Goal: Task Accomplishment & Management: Use online tool/utility

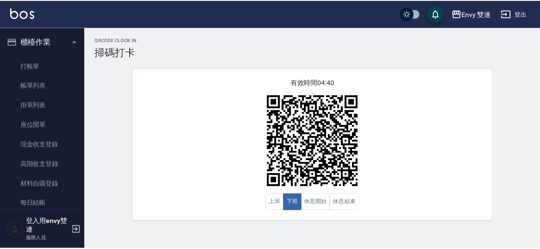
scroll to position [174, 0]
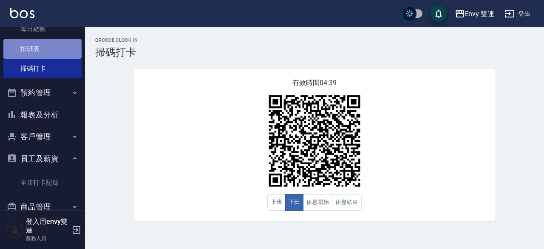
click at [57, 49] on link "排班表" at bounding box center [42, 49] width 78 height 20
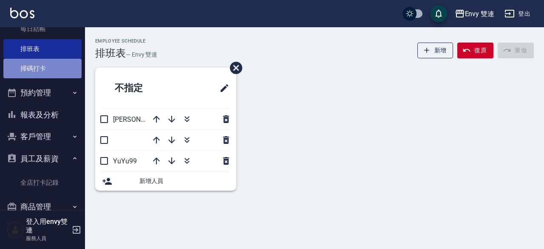
click at [58, 65] on link "掃碼打卡" at bounding box center [42, 69] width 78 height 20
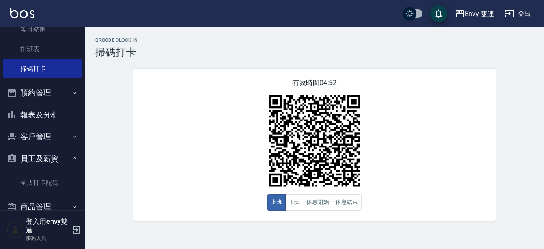
click at [525, 18] on button "登出" at bounding box center [517, 14] width 33 height 16
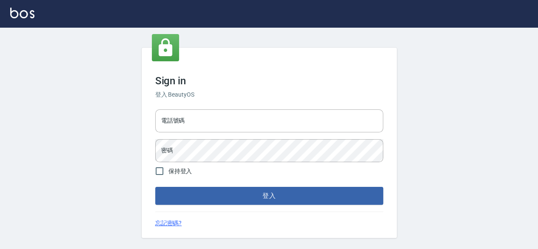
click at [525, 18] on div at bounding box center [269, 13] width 538 height 27
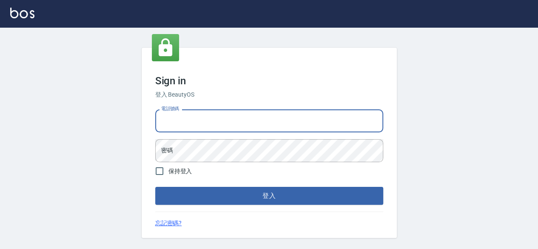
click at [246, 122] on input "電話號碼" at bounding box center [269, 120] width 228 height 23
type input "25420299"
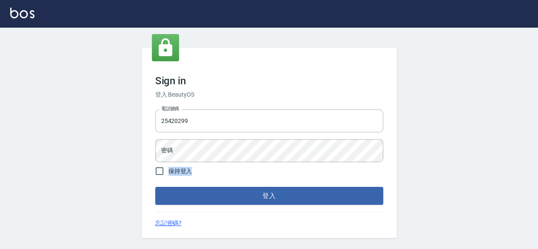
click at [240, 157] on form "電話號碼 25420299 電話號碼 密碼 密碼 保持登入 登入" at bounding box center [269, 155] width 228 height 99
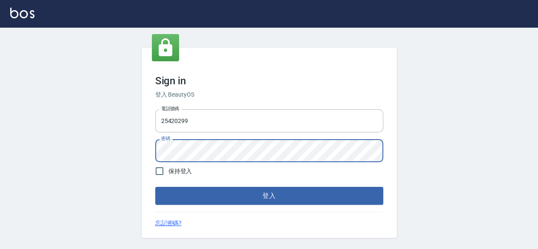
click at [155, 187] on button "登入" at bounding box center [269, 196] width 228 height 18
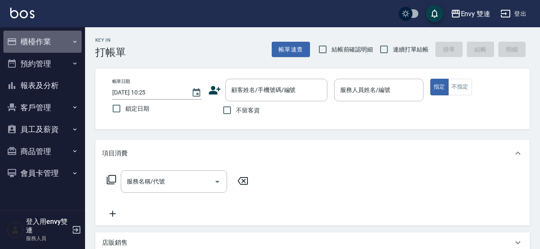
click at [37, 31] on button "櫃檯作業" at bounding box center [42, 42] width 78 height 22
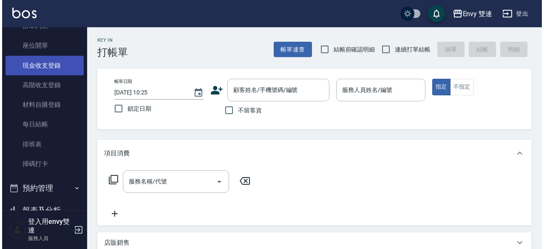
scroll to position [80, 0]
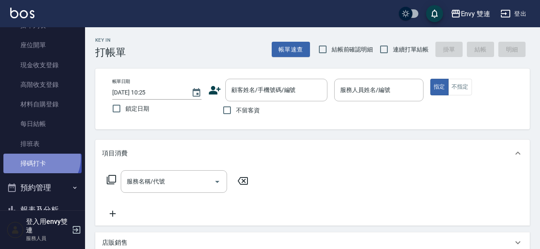
click at [40, 158] on link "掃碼打卡" at bounding box center [42, 164] width 78 height 20
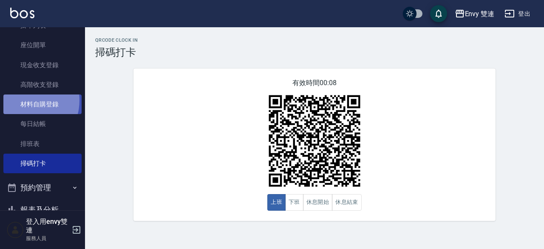
click at [25, 100] on link "材料自購登錄" at bounding box center [42, 104] width 78 height 20
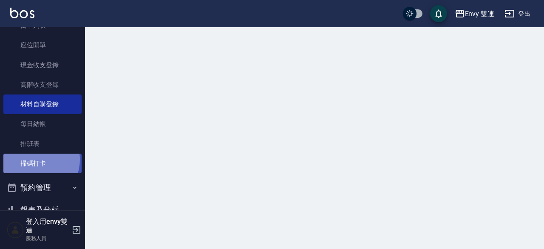
click at [34, 159] on link "掃碼打卡" at bounding box center [42, 164] width 78 height 20
